Goal: Task Accomplishment & Management: Manage account settings

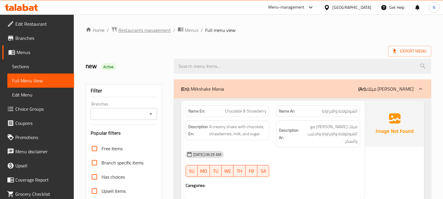
click at [136, 32] on span "Restaurants management" at bounding box center [144, 30] width 53 height 7
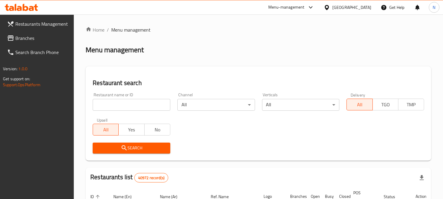
click at [17, 35] on span "Branches" at bounding box center [42, 38] width 54 height 7
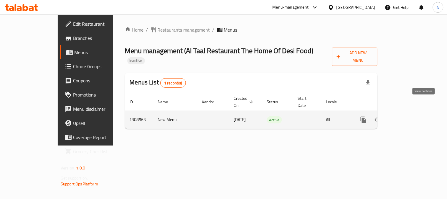
click at [410, 116] on icon "enhanced table" at bounding box center [406, 119] width 7 height 7
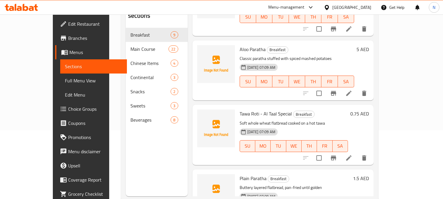
scroll to position [55, 0]
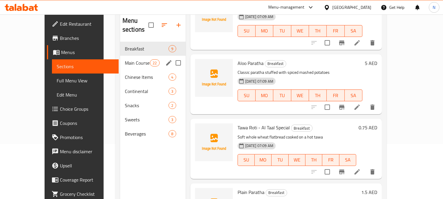
click at [120, 56] on div "Main Course 22" at bounding box center [152, 63] width 65 height 14
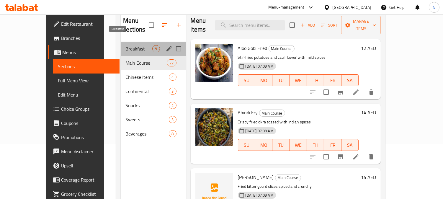
click at [140, 45] on span "Breakfast" at bounding box center [138, 48] width 27 height 7
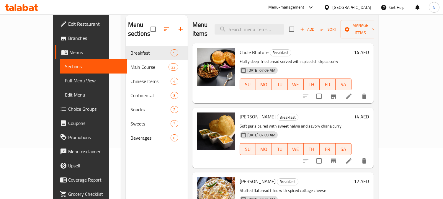
scroll to position [41, 0]
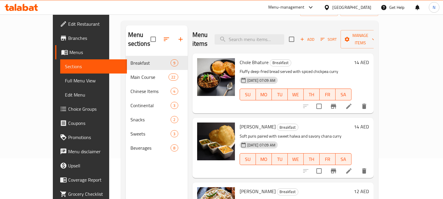
click at [390, 87] on div "Home / Restaurants management / Menus / Sections Al Taal Restaurant The Home Of…" at bounding box center [249, 107] width 281 height 267
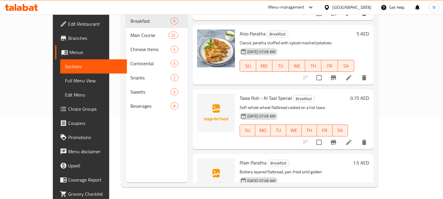
scroll to position [396, 0]
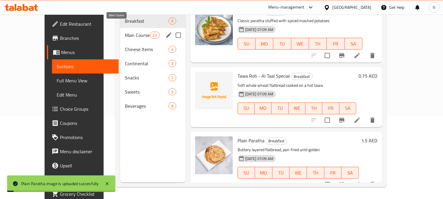
click at [131, 32] on span "Main Course" at bounding box center [137, 35] width 25 height 7
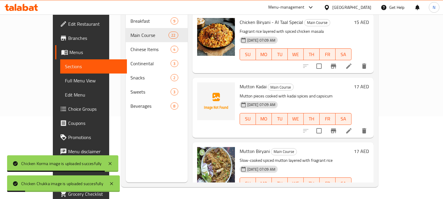
scroll to position [1233, 0]
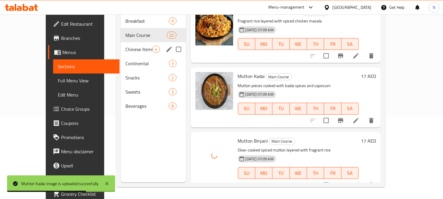
click at [125, 46] on span "Chinese Items" at bounding box center [138, 49] width 27 height 7
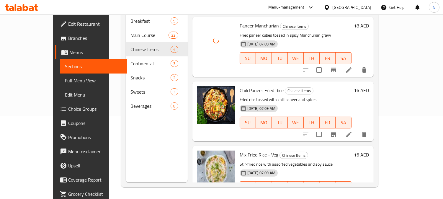
scroll to position [73, 0]
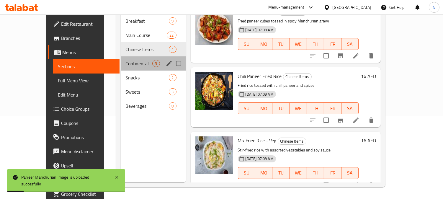
click at [125, 60] on span "Continental" at bounding box center [138, 63] width 27 height 7
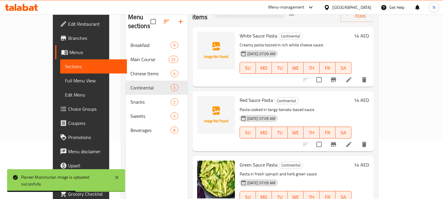
scroll to position [55, 0]
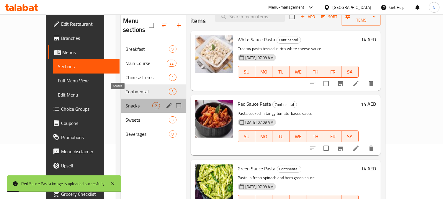
click at [127, 102] on span "Snacks" at bounding box center [138, 105] width 27 height 7
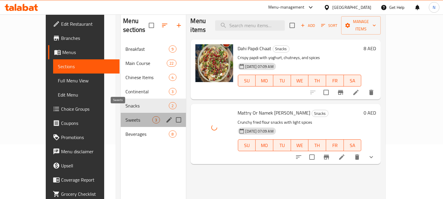
click at [126, 116] on span "Sweets" at bounding box center [138, 119] width 27 height 7
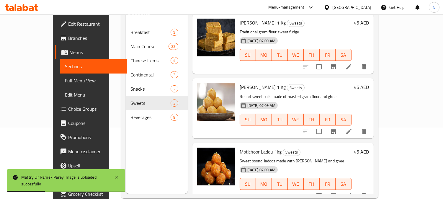
scroll to position [83, 0]
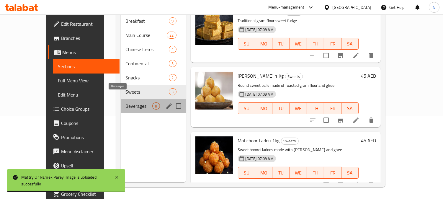
click at [125, 102] on span "Beverages" at bounding box center [138, 105] width 27 height 7
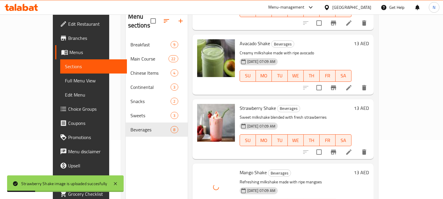
scroll to position [83, 0]
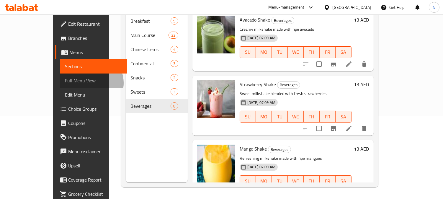
click at [65, 83] on span "Full Menu View" at bounding box center [93, 80] width 57 height 7
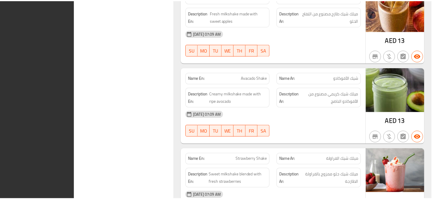
scroll to position [4283, 0]
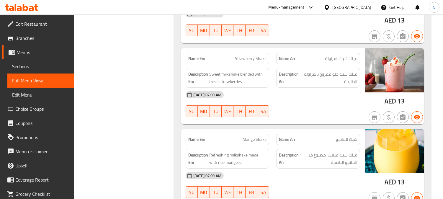
click at [43, 27] on span "Edit Restaurant" at bounding box center [42, 23] width 54 height 7
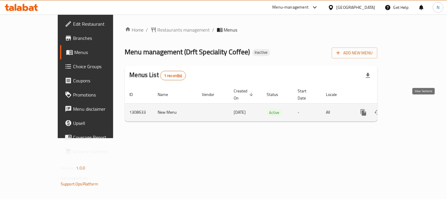
click at [414, 105] on link "enhanced table" at bounding box center [406, 112] width 14 height 14
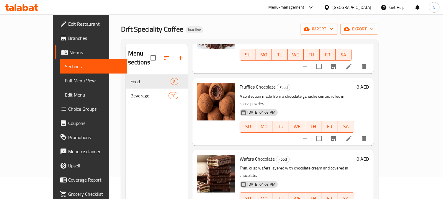
scroll to position [22, 0]
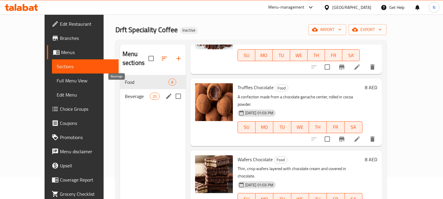
click at [125, 93] on span "Beverage" at bounding box center [137, 96] width 25 height 7
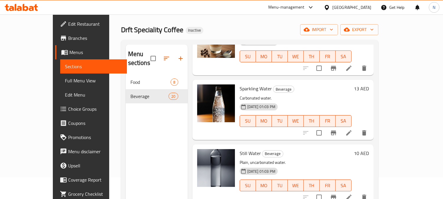
scroll to position [1056, 0]
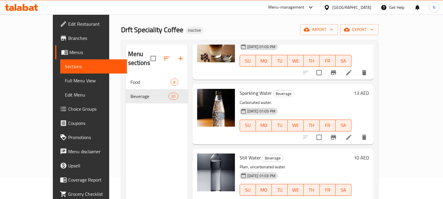
drag, startPoint x: 442, startPoint y: 117, endPoint x: 445, endPoint y: 161, distance: 44.3
click at [443, 161] on html "​ Menu-management United Arab Emirates Get Help N Edit Restaurant Branches Menu…" at bounding box center [221, 77] width 443 height 199
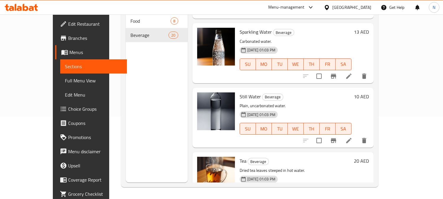
scroll to position [1104, 0]
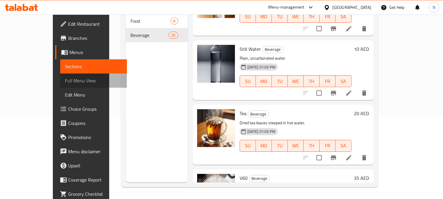
click at [65, 82] on span "Full Menu View" at bounding box center [93, 80] width 57 height 7
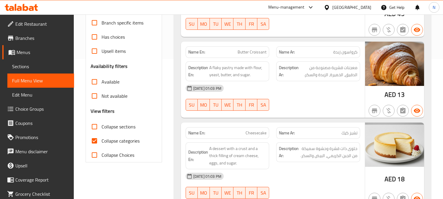
scroll to position [153, 0]
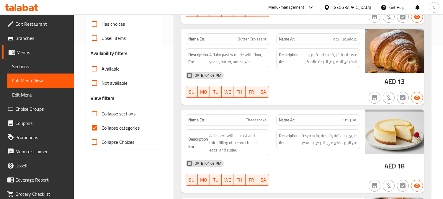
click at [129, 127] on span "Collapse categories" at bounding box center [120, 127] width 38 height 7
click at [101, 127] on input "Collapse categories" at bounding box center [94, 128] width 14 height 14
checkbox input "false"
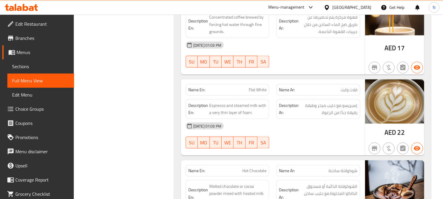
scroll to position [1446, 0]
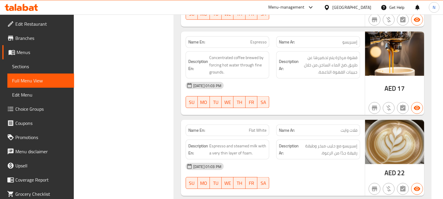
click at [286, 6] on div "Menu-management" at bounding box center [286, 7] width 36 height 7
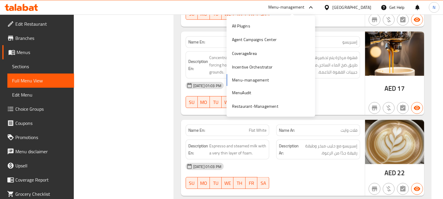
click at [294, 6] on div "Menu-management" at bounding box center [286, 7] width 36 height 7
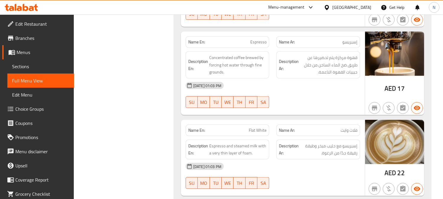
click at [290, 8] on div "Menu-management" at bounding box center [286, 7] width 36 height 7
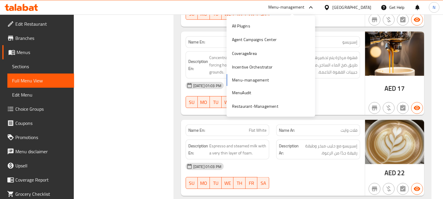
click at [258, 81] on div "All Plugins Agent Campaigns Center CoverageArea Incentive Orchestrator Menu-man…" at bounding box center [271, 66] width 88 height 94
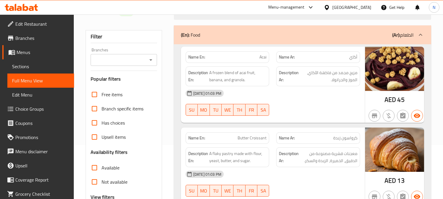
scroll to position [0, 0]
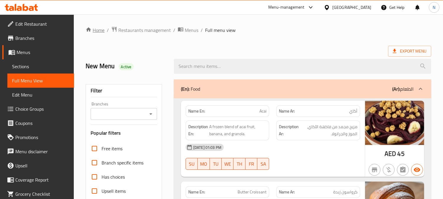
click at [101, 29] on link "Home" at bounding box center [95, 30] width 19 height 7
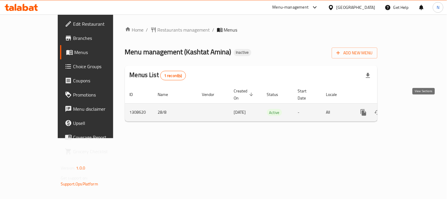
click at [410, 109] on icon "enhanced table" at bounding box center [406, 112] width 7 height 7
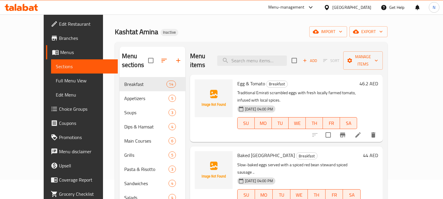
scroll to position [39, 0]
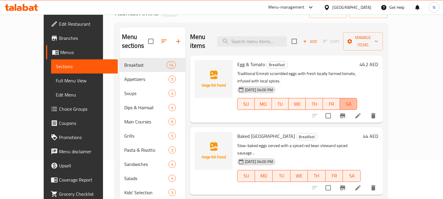
click at [357, 98] on button "SA" at bounding box center [348, 104] width 17 height 12
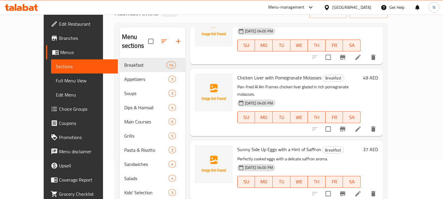
scroll to position [390, 0]
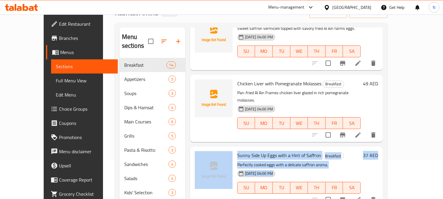
drag, startPoint x: 426, startPoint y: 149, endPoint x: 447, endPoint y: 158, distance: 22.7
click at [387, 77] on div "Menu sections Breakfast 14 Appetizers 5 Soups 3 Dips & Hamsat 4 Main Courses 6 …" at bounding box center [251, 171] width 273 height 297
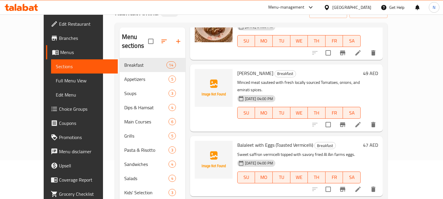
scroll to position [0, 0]
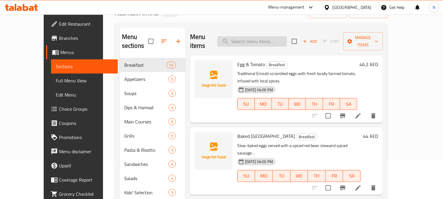
click at [243, 41] on input "search" at bounding box center [252, 41] width 70 height 10
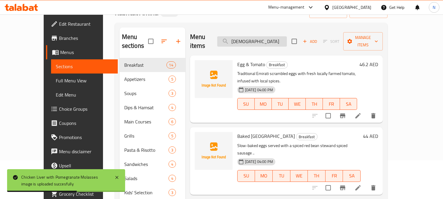
click at [278, 40] on input "chick" at bounding box center [252, 41] width 70 height 10
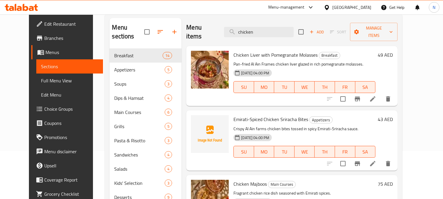
scroll to position [38, 0]
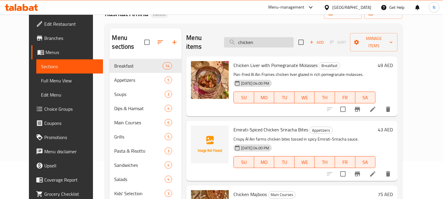
click at [265, 40] on input "chicken" at bounding box center [259, 42] width 70 height 10
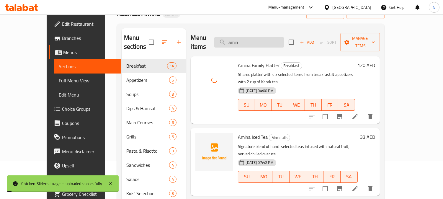
click at [269, 40] on input "amin" at bounding box center [249, 42] width 70 height 10
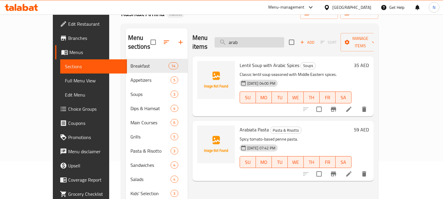
click at [267, 40] on input "arab" at bounding box center [249, 42] width 70 height 10
type input "coff"
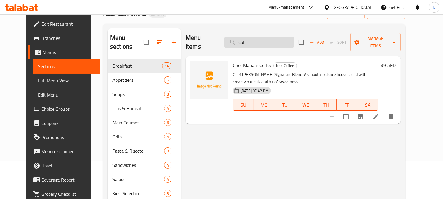
click at [267, 37] on input "coff" at bounding box center [259, 42] width 70 height 10
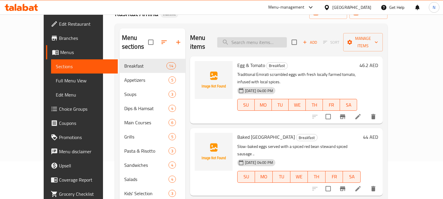
click at [286, 38] on input "search" at bounding box center [252, 42] width 70 height 10
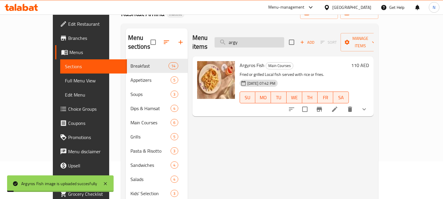
click at [254, 40] on input "argy" at bounding box center [249, 42] width 70 height 10
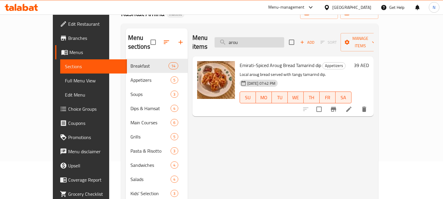
click at [268, 38] on input "arou" at bounding box center [249, 42] width 70 height 10
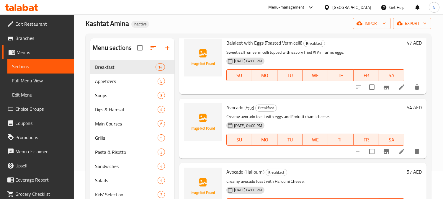
scroll to position [0, 0]
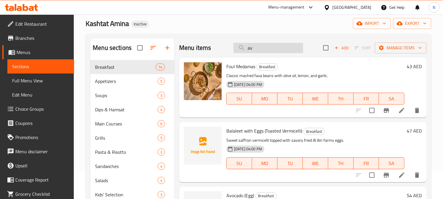
click at [276, 47] on input "av" at bounding box center [268, 48] width 70 height 10
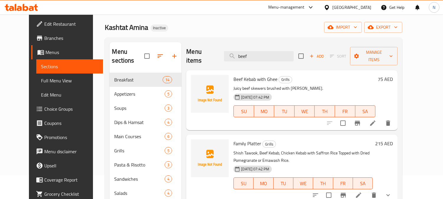
scroll to position [21, 0]
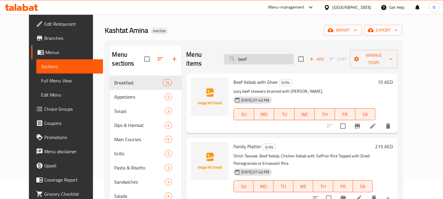
click at [264, 58] on input "beef" at bounding box center [259, 59] width 70 height 10
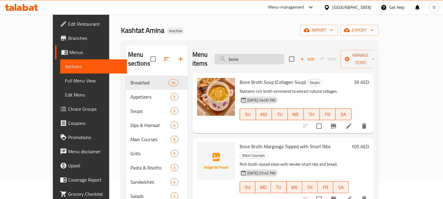
click at [263, 54] on input "bone" at bounding box center [249, 59] width 70 height 10
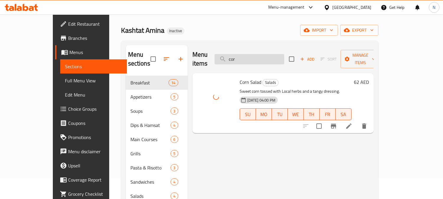
click at [259, 57] on input "cor" at bounding box center [249, 59] width 70 height 10
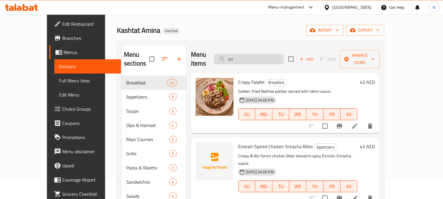
click at [265, 54] on input "cri" at bounding box center [249, 59] width 70 height 10
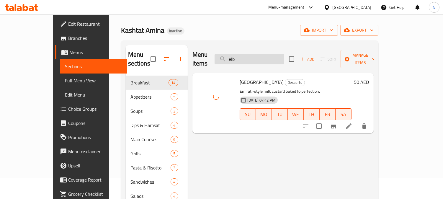
click at [255, 56] on input "elb" at bounding box center [249, 59] width 70 height 10
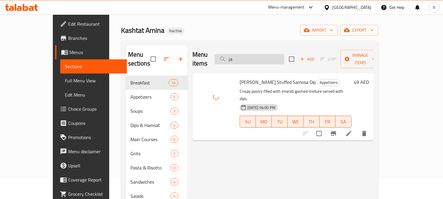
click at [267, 58] on input "ja" at bounding box center [249, 59] width 70 height 10
type input "kaa"
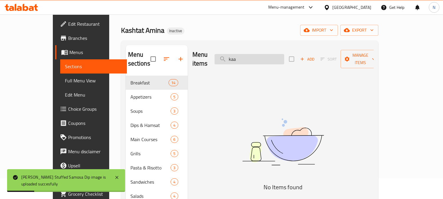
click at [265, 58] on input "kaa" at bounding box center [249, 59] width 70 height 10
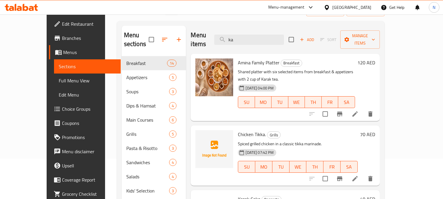
scroll to position [38, 0]
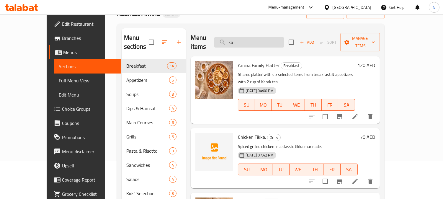
click at [281, 37] on input "ka" at bounding box center [249, 42] width 70 height 10
type input ";"
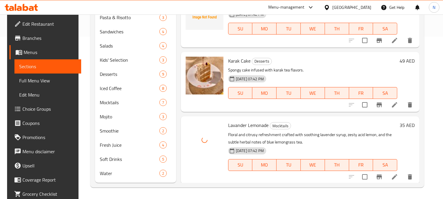
scroll to position [0, 0]
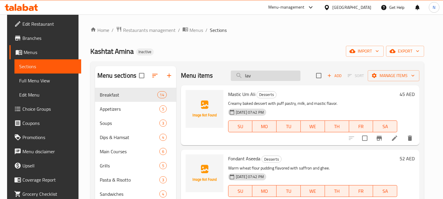
click at [255, 74] on input "lav" at bounding box center [266, 76] width 70 height 10
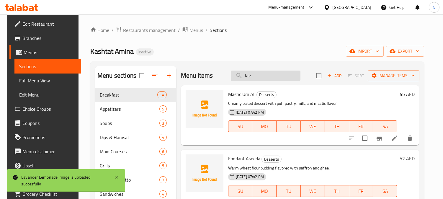
click at [255, 74] on input "lav" at bounding box center [266, 76] width 70 height 10
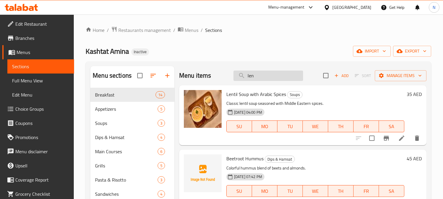
click at [261, 75] on input "len" at bounding box center [268, 76] width 70 height 10
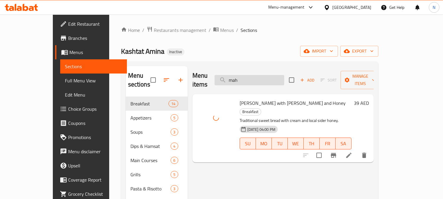
click at [255, 77] on input "mah" at bounding box center [249, 80] width 70 height 10
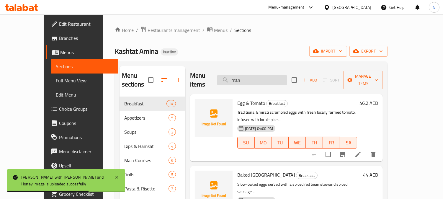
click at [263, 76] on input "man" at bounding box center [252, 80] width 70 height 10
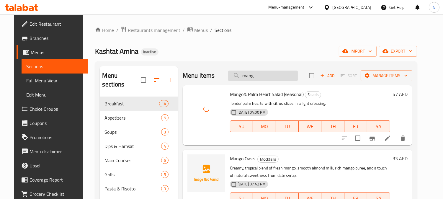
click at [263, 78] on input "mang" at bounding box center [263, 76] width 70 height 10
click at [273, 74] on input "mang" at bounding box center [263, 76] width 70 height 10
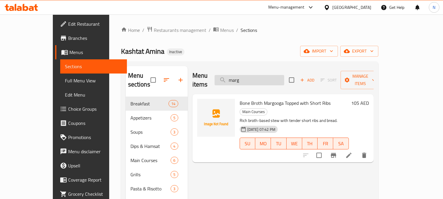
click at [282, 78] on input "marg" at bounding box center [249, 80] width 70 height 10
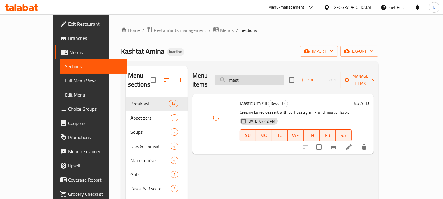
click at [266, 75] on input "mast" at bounding box center [249, 80] width 70 height 10
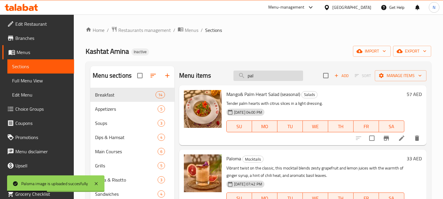
click at [268, 73] on input "pal" at bounding box center [268, 76] width 70 height 10
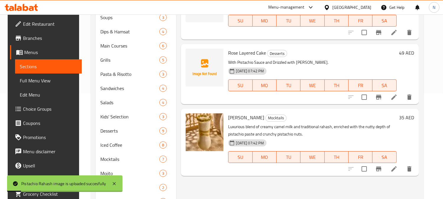
scroll to position [6, 0]
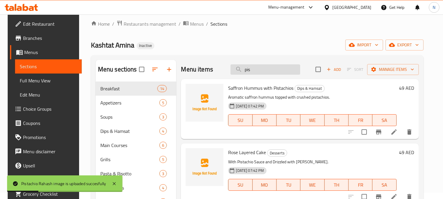
click at [292, 71] on input "pis" at bounding box center [265, 69] width 70 height 10
click at [257, 71] on input "pis" at bounding box center [265, 69] width 70 height 10
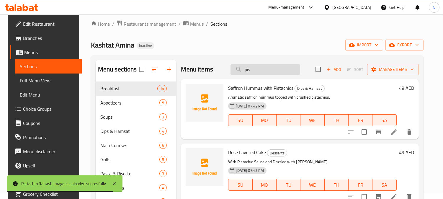
click at [257, 71] on input "pis" at bounding box center [265, 69] width 70 height 10
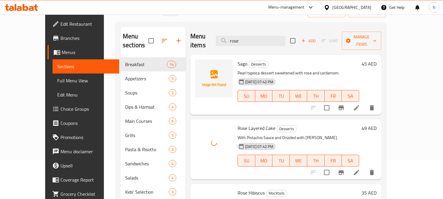
scroll to position [35, 0]
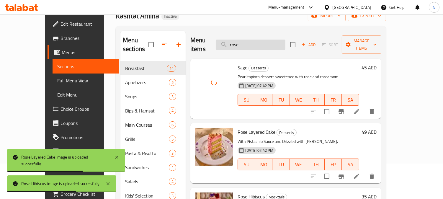
click at [261, 40] on input "rose" at bounding box center [251, 45] width 70 height 10
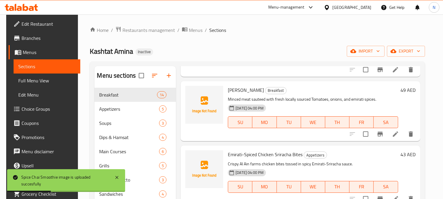
scroll to position [0, 0]
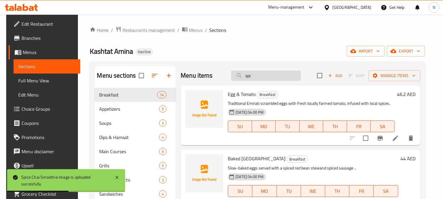
click at [260, 78] on input "spi" at bounding box center [266, 76] width 70 height 10
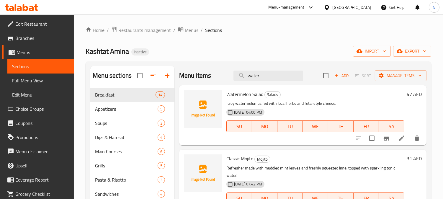
type input "water"
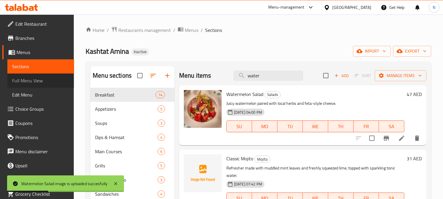
click at [49, 82] on span "Full Menu View" at bounding box center [40, 80] width 57 height 7
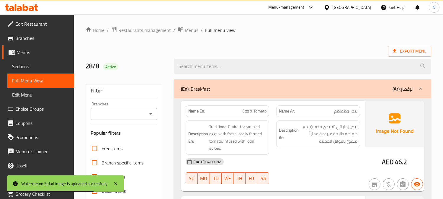
drag, startPoint x: 284, startPoint y: 52, endPoint x: 297, endPoint y: 52, distance: 12.4
click at [285, 52] on div "Export Menu" at bounding box center [258, 51] width 345 height 11
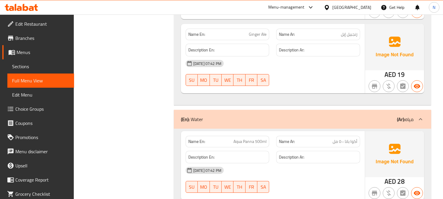
click at [340, 8] on div "United Arab Emirates" at bounding box center [351, 7] width 39 height 6
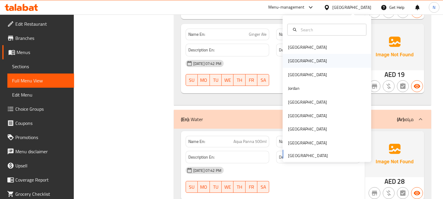
click at [296, 64] on div "Egypt" at bounding box center [307, 61] width 48 height 14
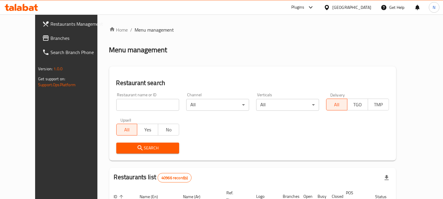
click at [136, 104] on input "search" at bounding box center [147, 105] width 63 height 12
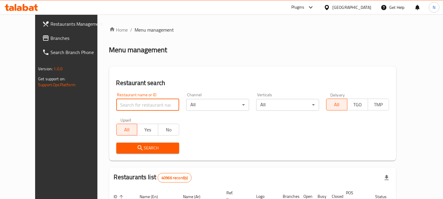
paste input "703706"
type input "703706"
click button "Search" at bounding box center [147, 147] width 63 height 11
click at [141, 105] on div at bounding box center [221, 99] width 443 height 199
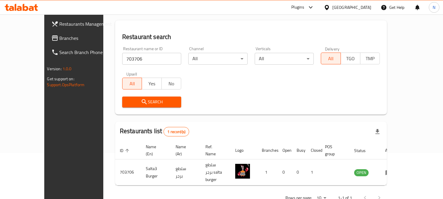
scroll to position [53, 0]
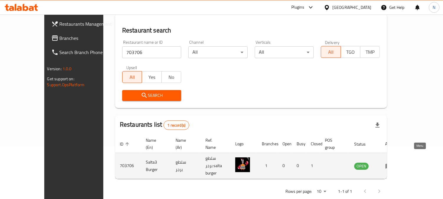
click at [391, 165] on icon "enhanced table" at bounding box center [390, 166] width 2 height 2
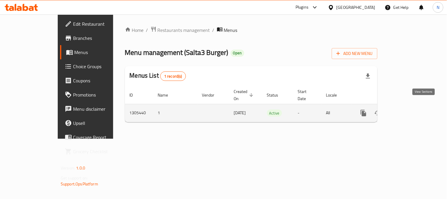
click at [410, 109] on icon "enhanced table" at bounding box center [406, 112] width 7 height 7
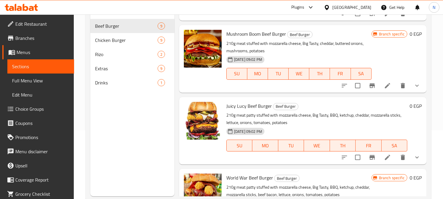
scroll to position [83, 0]
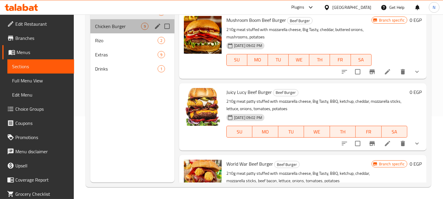
click at [117, 30] on div "Chicken Burger 9" at bounding box center [132, 26] width 84 height 14
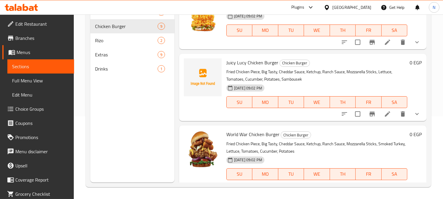
scroll to position [84, 0]
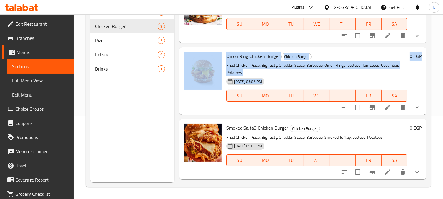
drag, startPoint x: 442, startPoint y: 96, endPoint x: 443, endPoint y: 31, distance: 64.6
click at [443, 31] on html "​ Plugins Egypt Get Help N Edit Restaurant Branches Menus Sections Full Menu Vi…" at bounding box center [221, 16] width 443 height 199
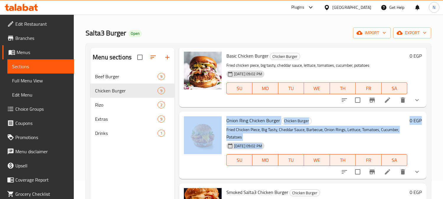
scroll to position [0, 0]
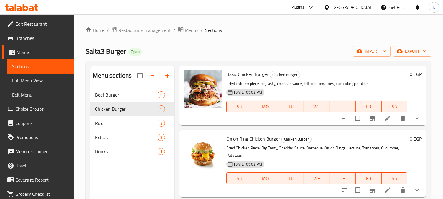
click at [369, 9] on div "Egypt" at bounding box center [351, 7] width 39 height 6
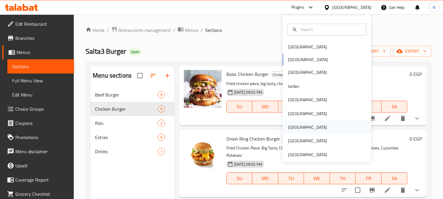
click at [290, 125] on div "[GEOGRAPHIC_DATA]" at bounding box center [307, 127] width 39 height 6
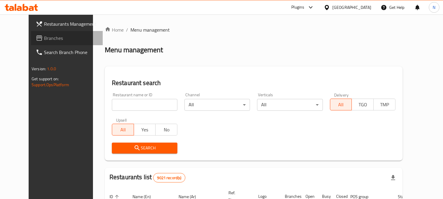
click at [49, 38] on span "Branches" at bounding box center [71, 38] width 54 height 7
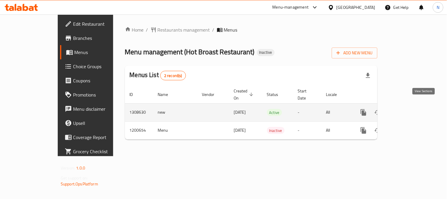
click at [410, 109] on icon "enhanced table" at bounding box center [406, 112] width 7 height 7
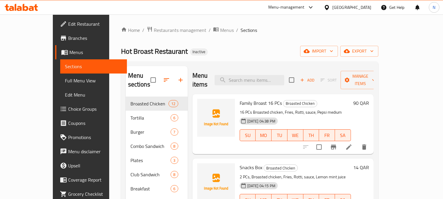
click at [363, 9] on div "[GEOGRAPHIC_DATA]" at bounding box center [351, 7] width 39 height 6
click at [365, 6] on div "[GEOGRAPHIC_DATA]" at bounding box center [351, 7] width 39 height 6
click at [362, 5] on div "[GEOGRAPHIC_DATA]" at bounding box center [351, 7] width 39 height 6
click at [368, 6] on div "[GEOGRAPHIC_DATA]" at bounding box center [351, 7] width 39 height 6
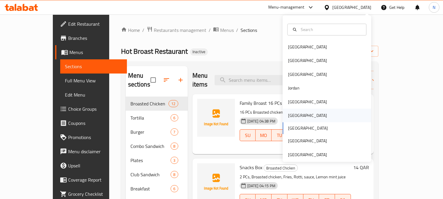
click at [300, 116] on div "[GEOGRAPHIC_DATA]" at bounding box center [327, 116] width 88 height 14
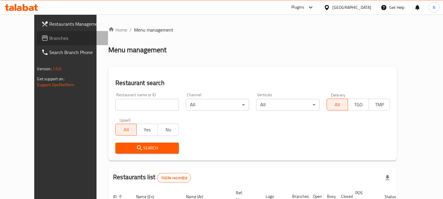
click at [39, 32] on link "Branches" at bounding box center [73, 38] width 72 height 14
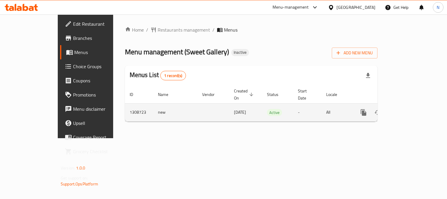
click at [410, 109] on icon "enhanced table" at bounding box center [406, 112] width 7 height 7
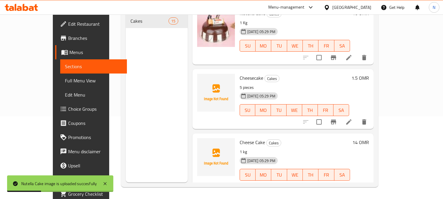
scroll to position [782, 0]
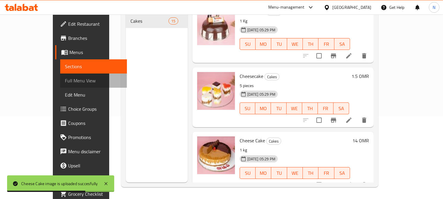
click at [65, 78] on span "Full Menu View" at bounding box center [93, 80] width 57 height 7
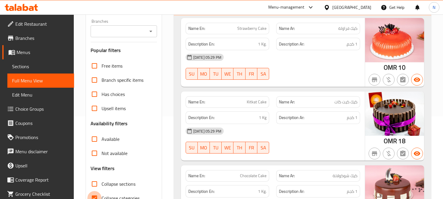
click at [96, 196] on input "Collapse categories" at bounding box center [94, 198] width 14 height 14
checkbox input "false"
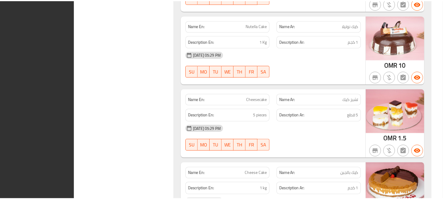
scroll to position [1032, 0]
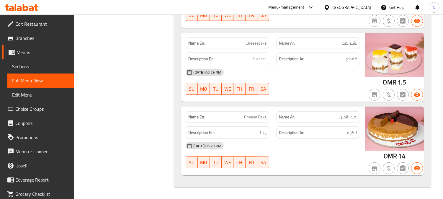
click at [363, 6] on div "Oman" at bounding box center [351, 7] width 39 height 6
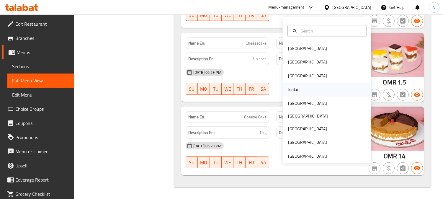
click at [298, 87] on div "Jordan" at bounding box center [293, 90] width 21 height 14
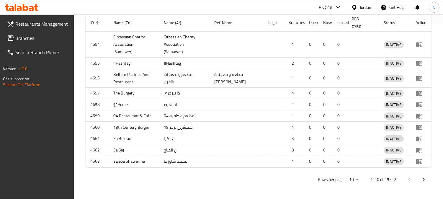
click at [39, 38] on div at bounding box center [221, 99] width 443 height 199
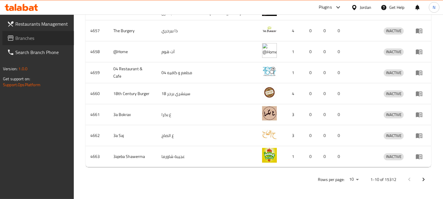
click at [32, 37] on span "Branches" at bounding box center [42, 38] width 54 height 7
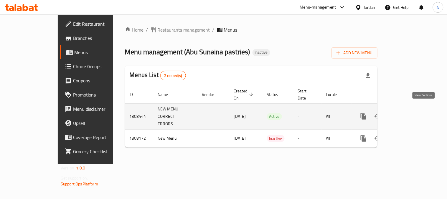
click at [410, 113] on icon "enhanced table" at bounding box center [406, 116] width 7 height 7
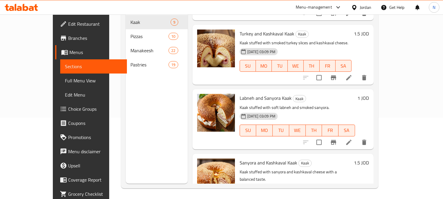
scroll to position [396, 0]
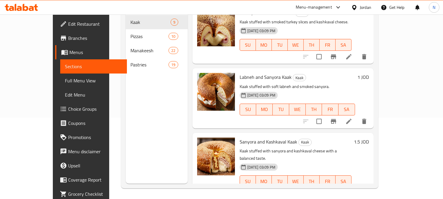
click at [130, 33] on span "Pizzas" at bounding box center [149, 36] width 38 height 7
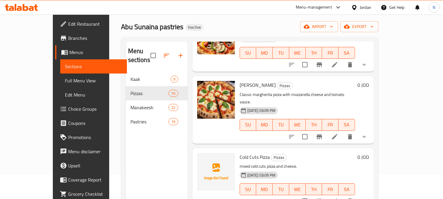
scroll to position [460, 0]
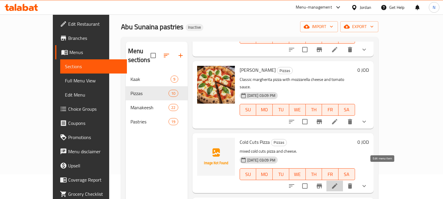
click at [337, 183] on icon at bounding box center [334, 185] width 5 height 5
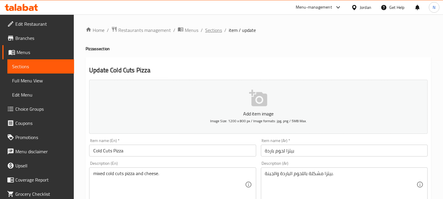
click at [216, 31] on span "Sections" at bounding box center [213, 30] width 17 height 7
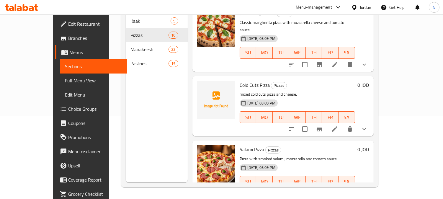
scroll to position [460, 0]
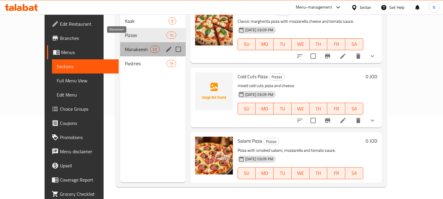
click at [125, 46] on span "Manakeesh" at bounding box center [137, 49] width 25 height 7
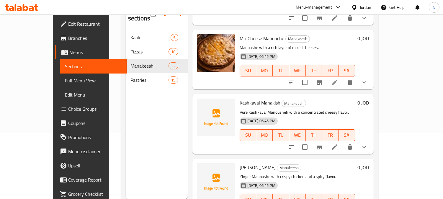
scroll to position [1233, 0]
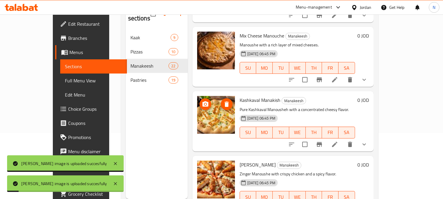
click at [134, 76] on span "Pastries" at bounding box center [149, 79] width 38 height 7
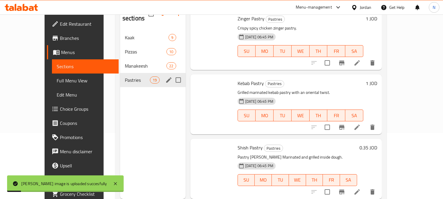
click at [134, 76] on span "Pastries" at bounding box center [137, 79] width 25 height 7
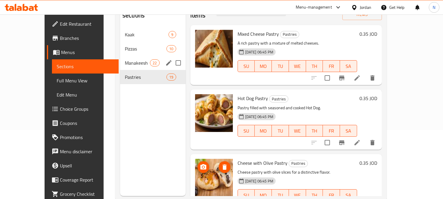
scroll to position [50, 0]
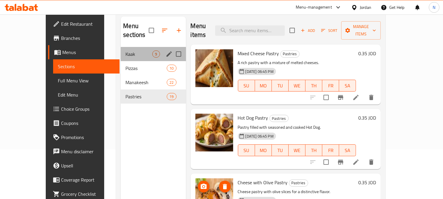
click at [121, 49] on div "Kaak 9" at bounding box center [153, 54] width 65 height 14
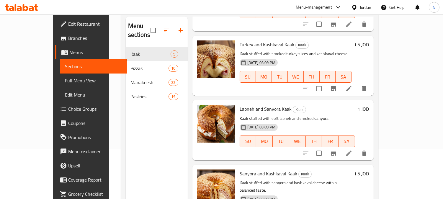
scroll to position [83, 0]
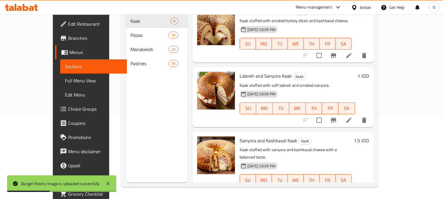
click at [188, 68] on div "Menu items Add Sort Manage items Nutella Kaak Kaak Kaak stuffed with rich Nutel…" at bounding box center [281, 82] width 186 height 199
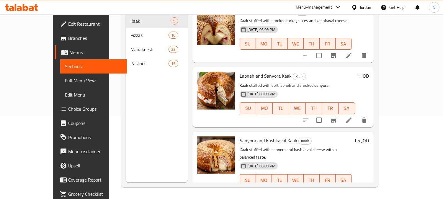
click at [65, 78] on span "Full Menu View" at bounding box center [93, 80] width 57 height 7
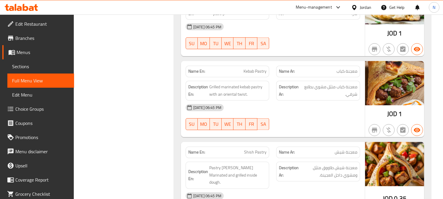
click at [360, 4] on div "Jordan" at bounding box center [360, 7] width 29 height 14
click at [365, 6] on div "Jordan" at bounding box center [366, 7] width 12 height 6
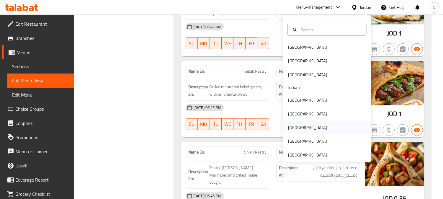
click at [297, 124] on div "[GEOGRAPHIC_DATA]" at bounding box center [307, 128] width 48 height 14
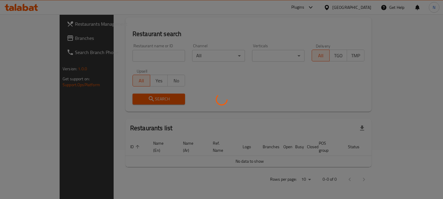
scroll to position [145, 0]
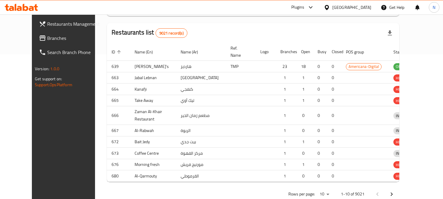
click at [52, 38] on div at bounding box center [221, 99] width 443 height 199
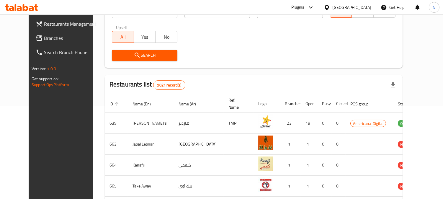
scroll to position [44, 0]
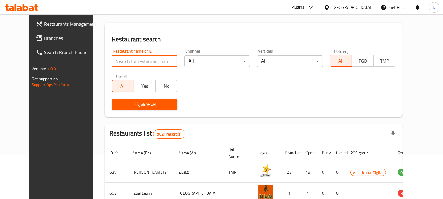
paste input "776040"
type input "776040"
click at [133, 104] on span "Search" at bounding box center [145, 104] width 56 height 7
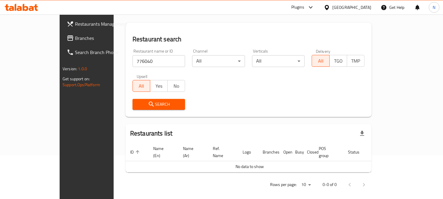
scroll to position [42, 0]
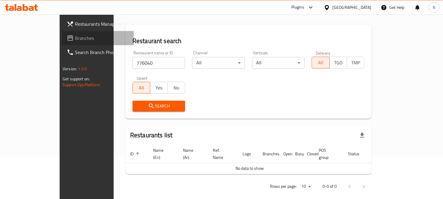
click at [75, 41] on span "Branches" at bounding box center [102, 38] width 54 height 7
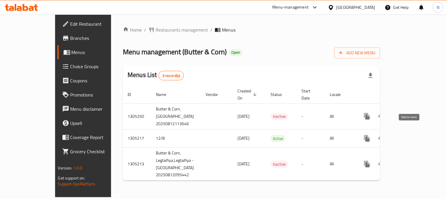
drag, startPoint x: 0, startPoint y: 0, endPoint x: 297, endPoint y: 75, distance: 306.7
click at [275, 59] on div "Home / Restaurants management / Menus Menu management ( Butter & Corn ) Open Ad…" at bounding box center [252, 105] width 258 height 159
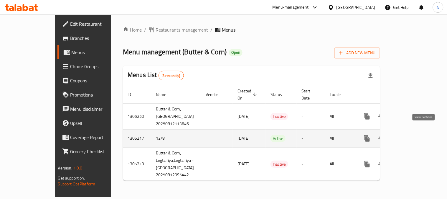
click at [414, 135] on icon "enhanced table" at bounding box center [409, 138] width 7 height 7
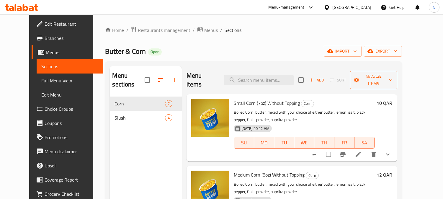
click at [392, 79] on span "Manage items" at bounding box center [373, 80] width 37 height 15
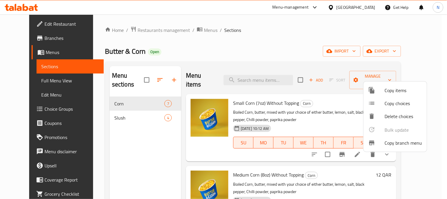
click at [394, 142] on span "Copy branch menu" at bounding box center [403, 142] width 37 height 7
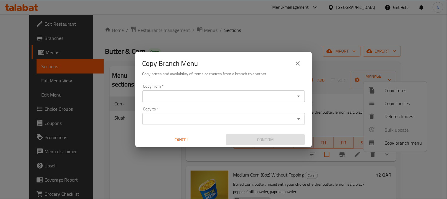
click at [207, 96] on input "Copy from   *" at bounding box center [219, 96] width 150 height 8
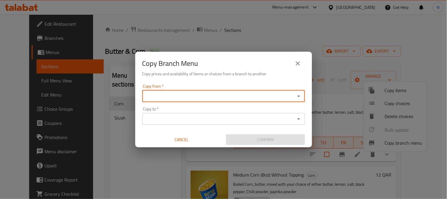
click at [195, 115] on input "Copy to   *" at bounding box center [219, 119] width 150 height 8
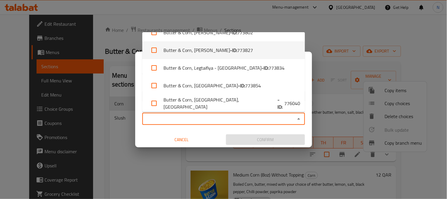
scroll to position [13, 0]
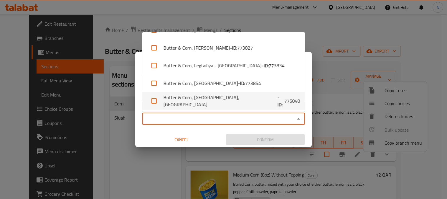
click at [273, 103] on li "Butter & Corn, [GEOGRAPHIC_DATA], [GEOGRAPHIC_DATA] - ID: 776040" at bounding box center [223, 101] width 163 height 18
checkbox input "true"
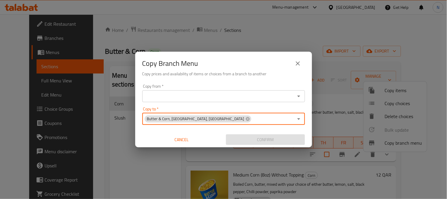
click at [219, 94] on input "Copy from   *" at bounding box center [219, 96] width 150 height 8
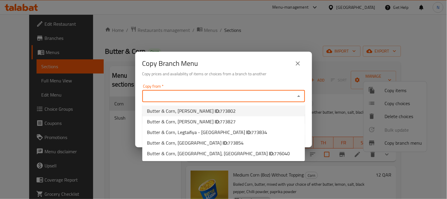
click at [226, 109] on li "Butter & Corn, [PERSON_NAME] ID: 773802" at bounding box center [223, 111] width 163 height 11
type input "Butter & Corn, [PERSON_NAME]"
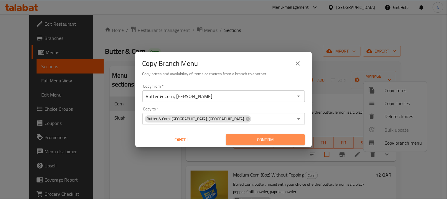
click at [278, 140] on span "Confirm" at bounding box center [266, 139] width 70 height 7
